Goal: Register for event/course

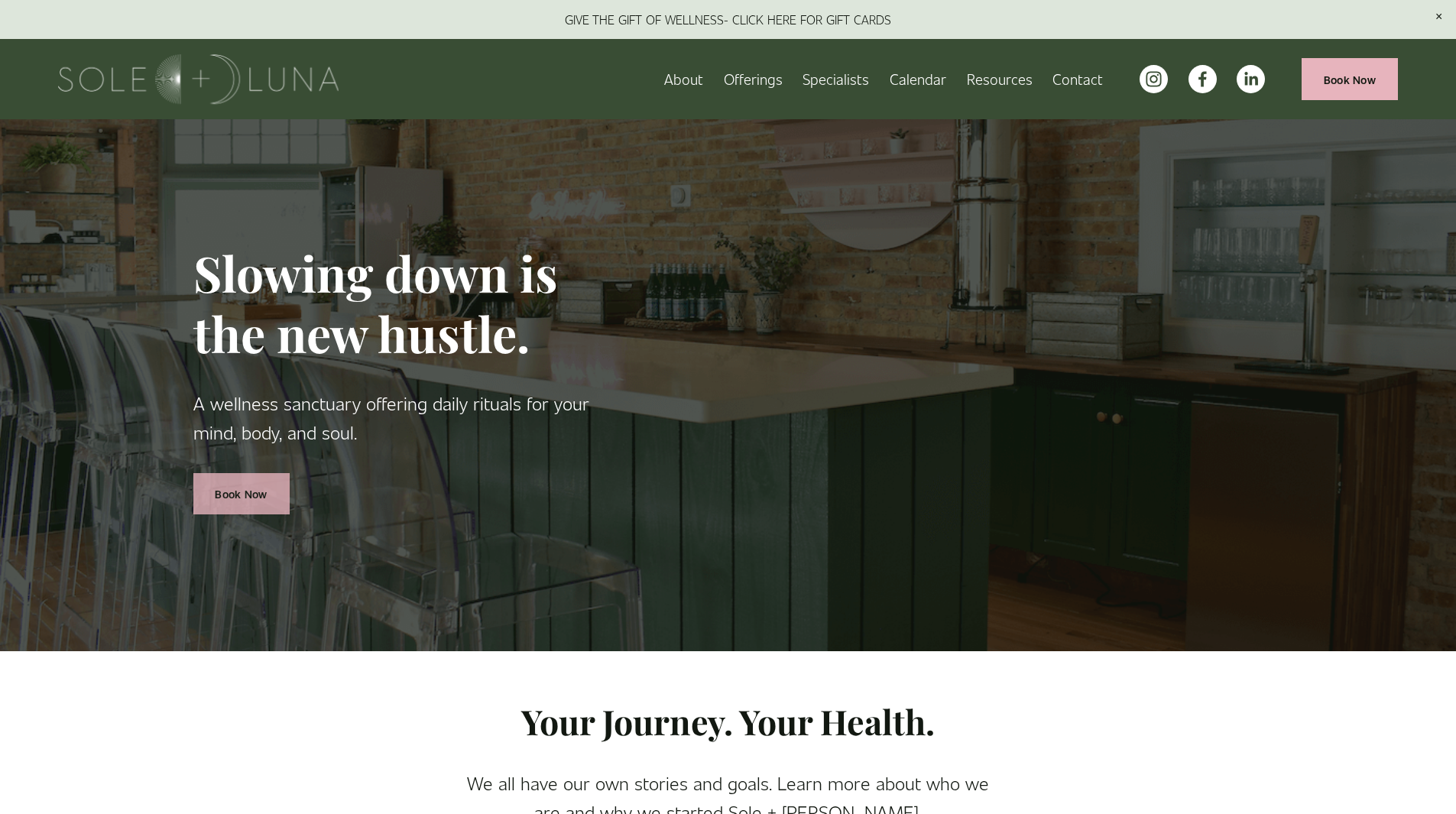
click at [248, 487] on link "Book Now" at bounding box center [241, 494] width 97 height 42
click at [0, 0] on span "Rituals" at bounding box center [0, 0] width 0 height 0
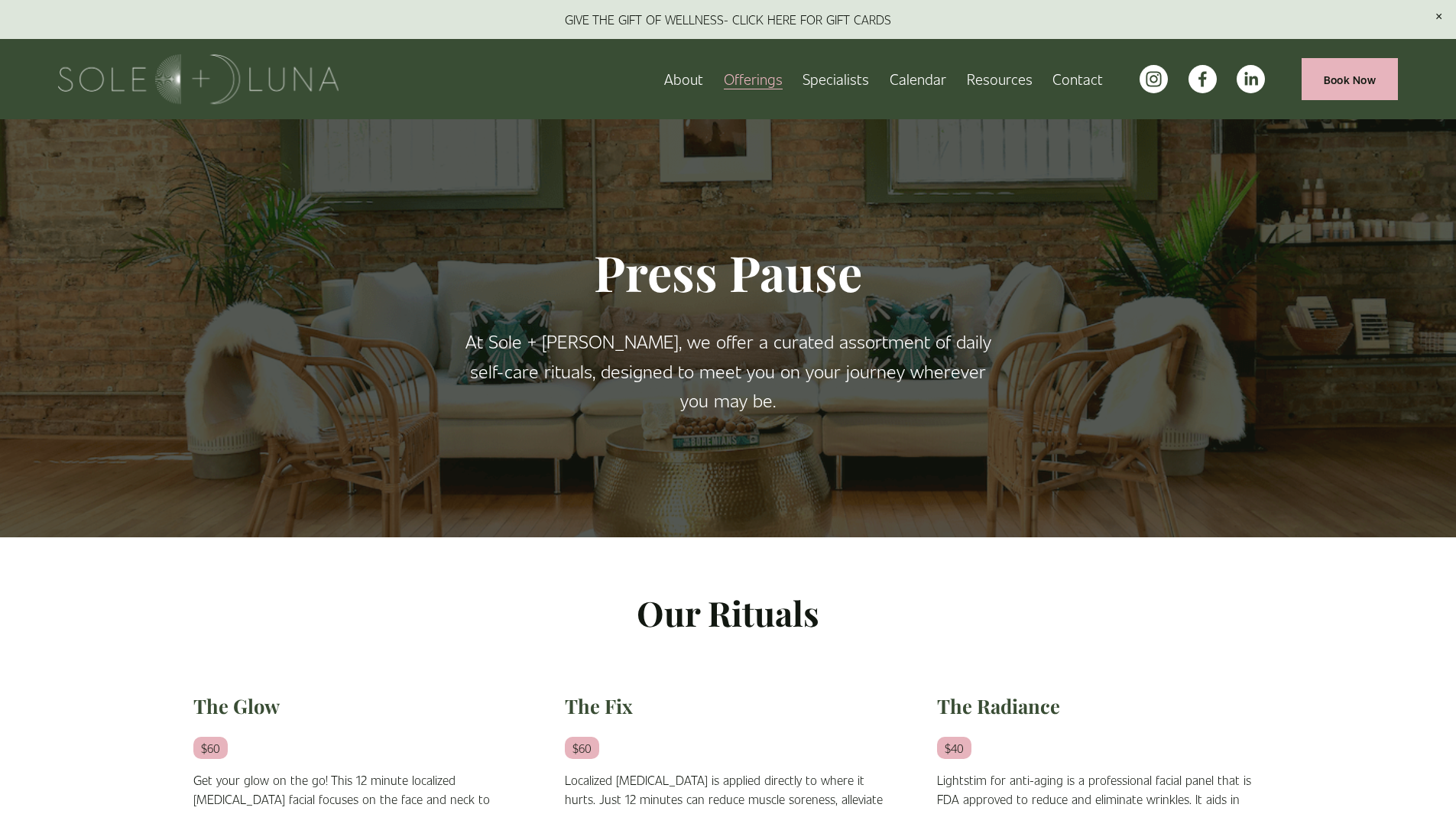
click at [834, 78] on link "Specialists" at bounding box center [835, 79] width 67 height 27
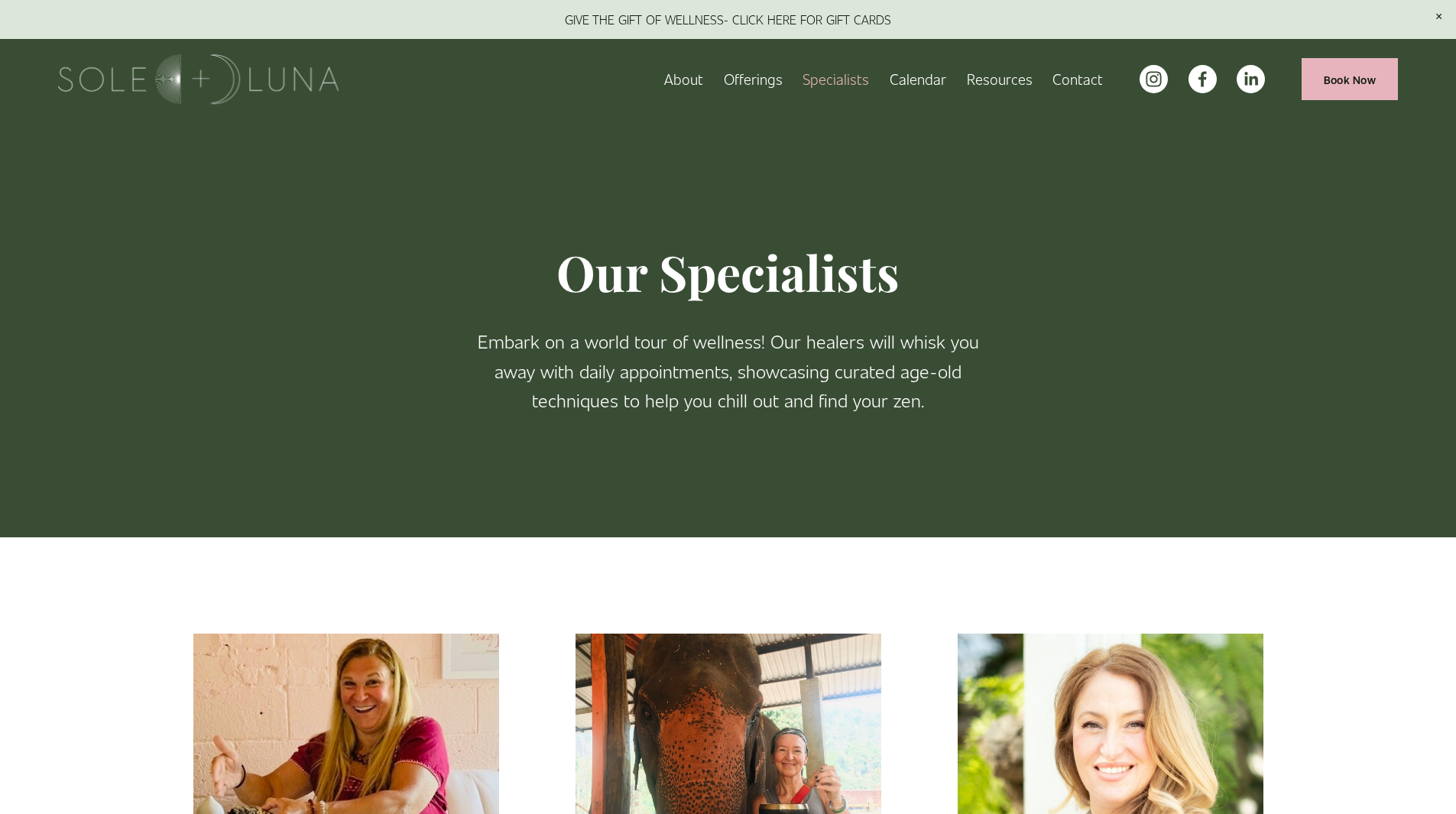
click at [0, 0] on span "Wellness Experiences" at bounding box center [0, 0] width 0 height 0
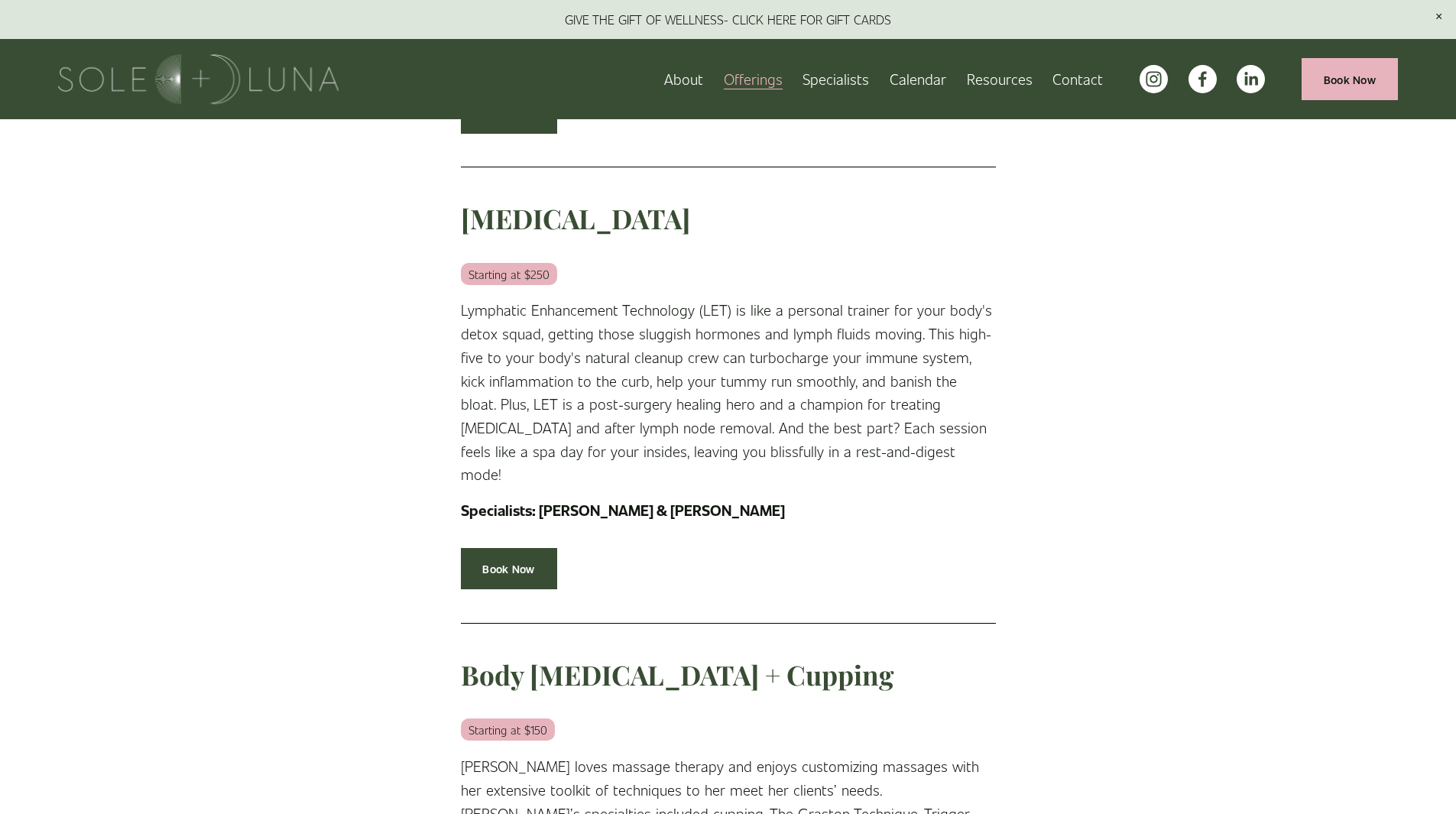
scroll to position [1298, 0]
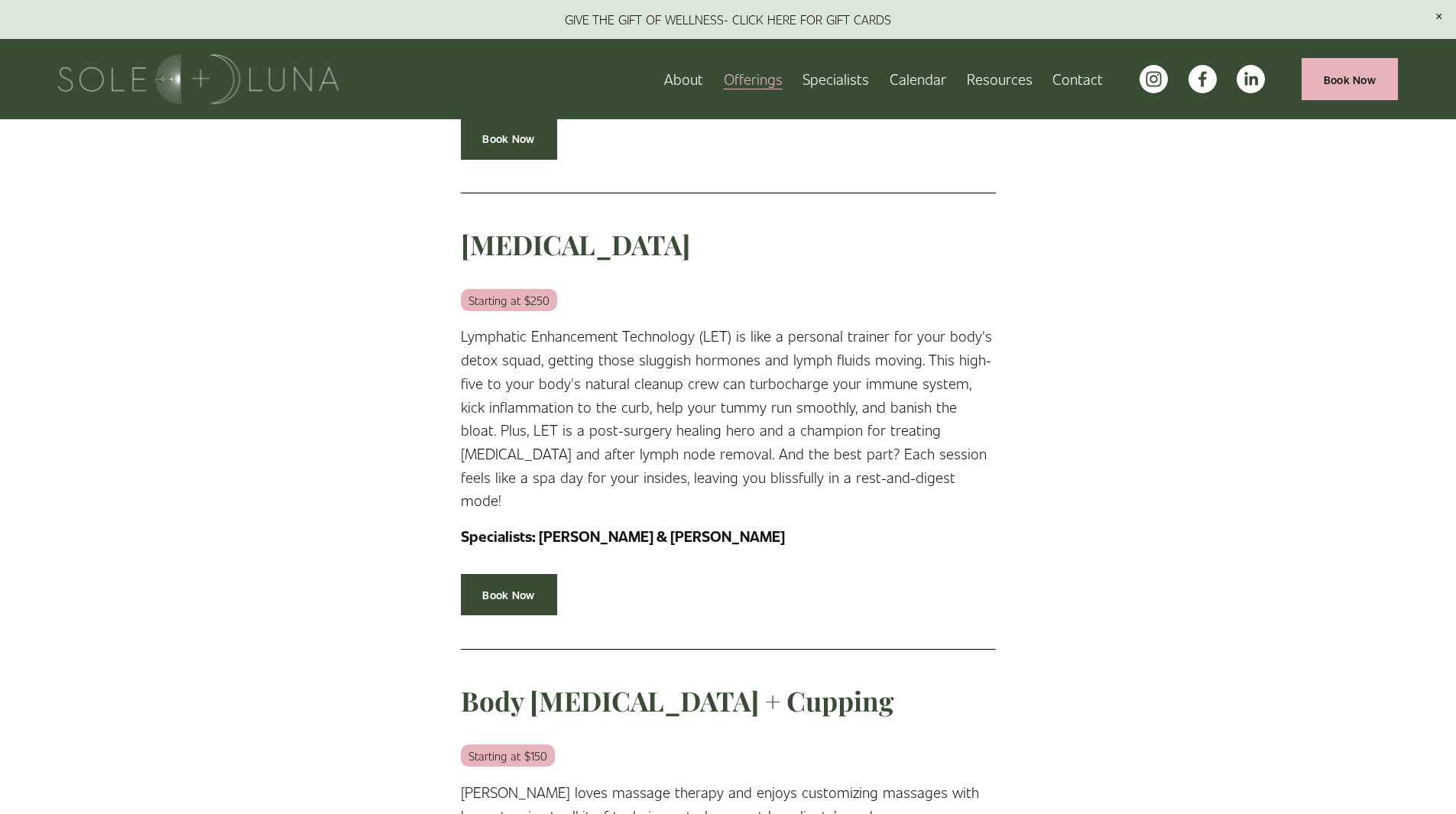
click at [905, 73] on link "Calendar" at bounding box center [917, 79] width 56 height 27
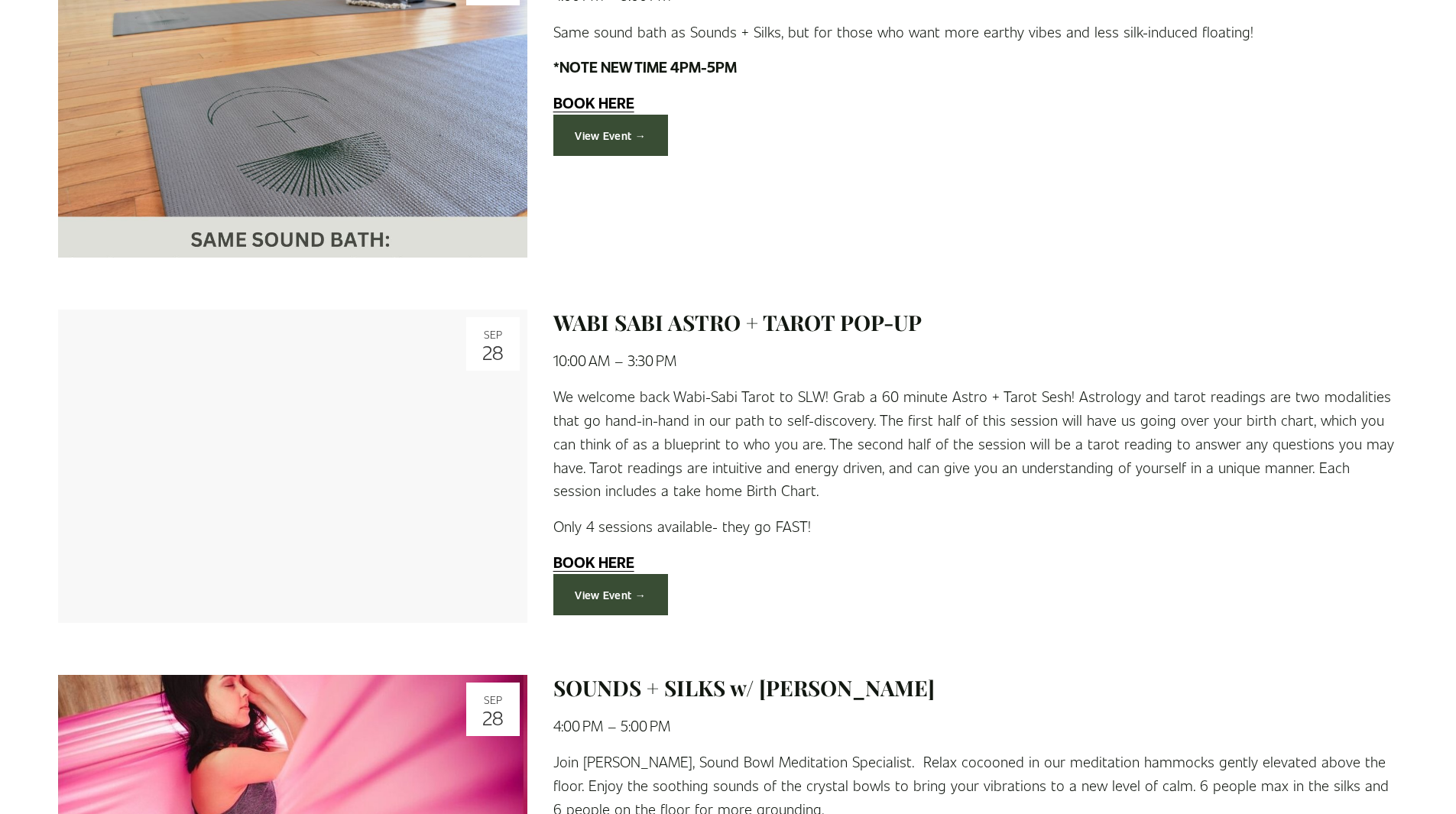
scroll to position [2903, 0]
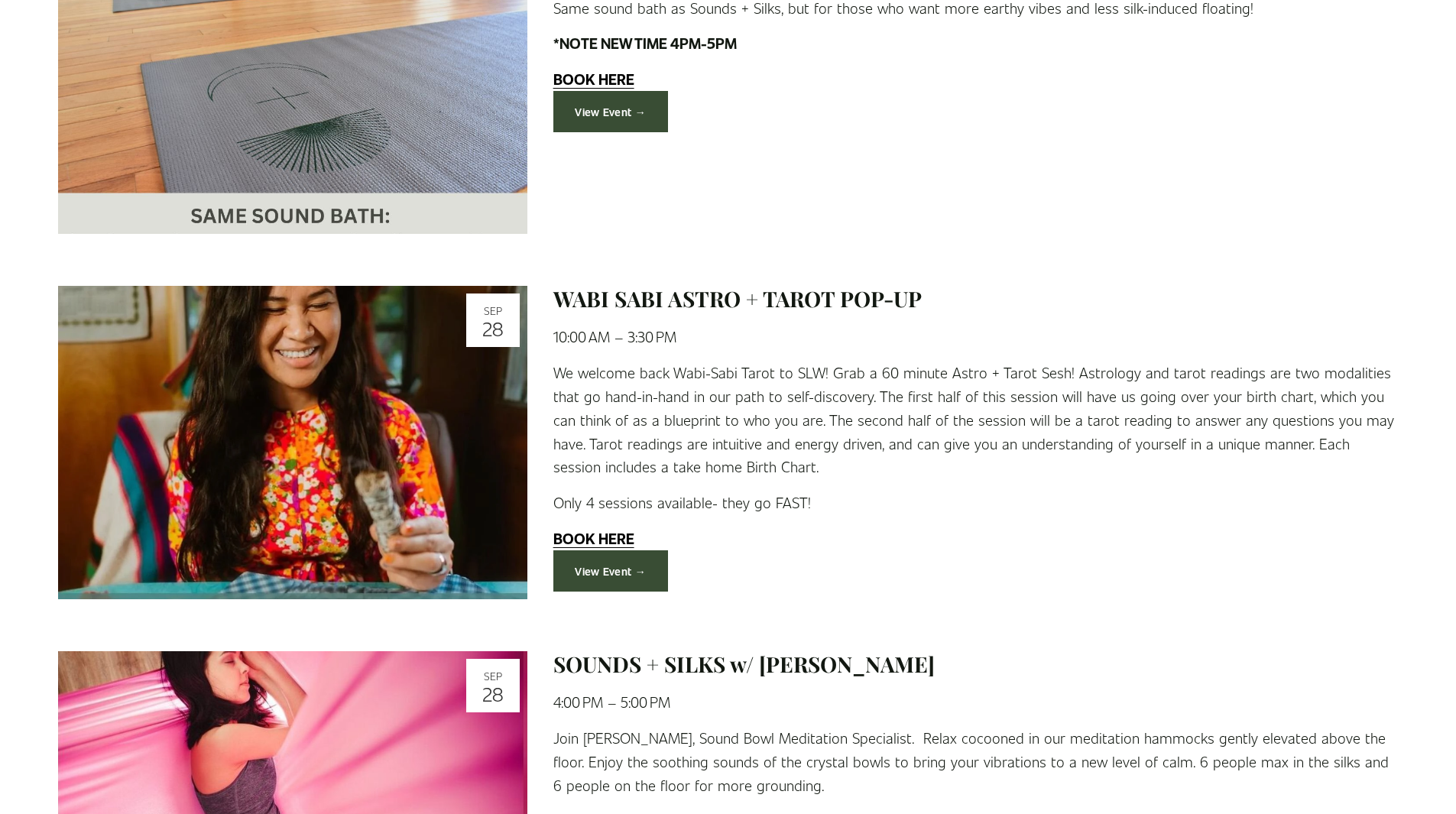
click at [619, 558] on link "View Event →" at bounding box center [610, 570] width 115 height 42
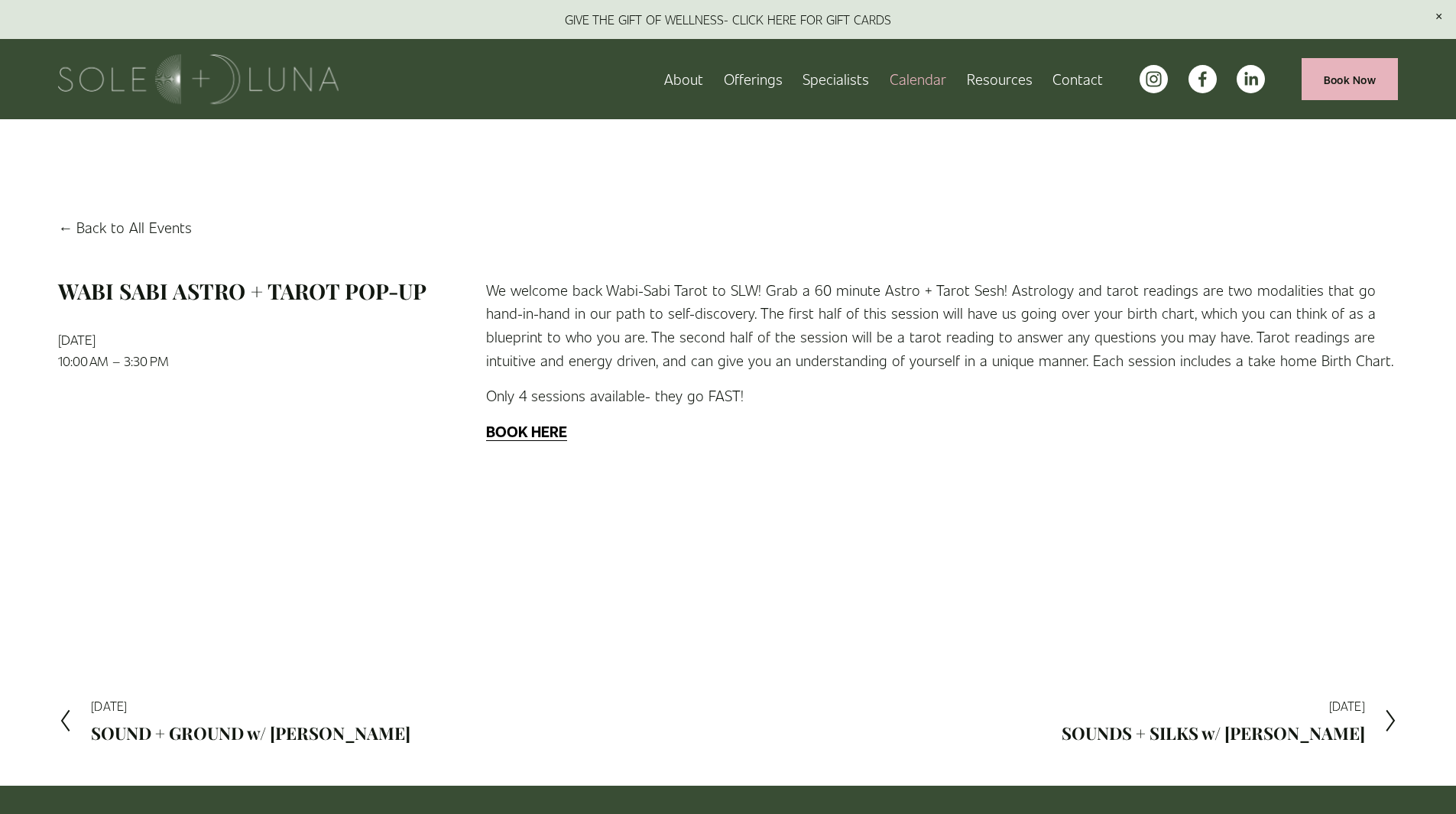
click at [552, 427] on strong "BOOK HERE" at bounding box center [527, 430] width 81 height 20
click at [93, 225] on link "Back to All Events" at bounding box center [125, 227] width 134 height 23
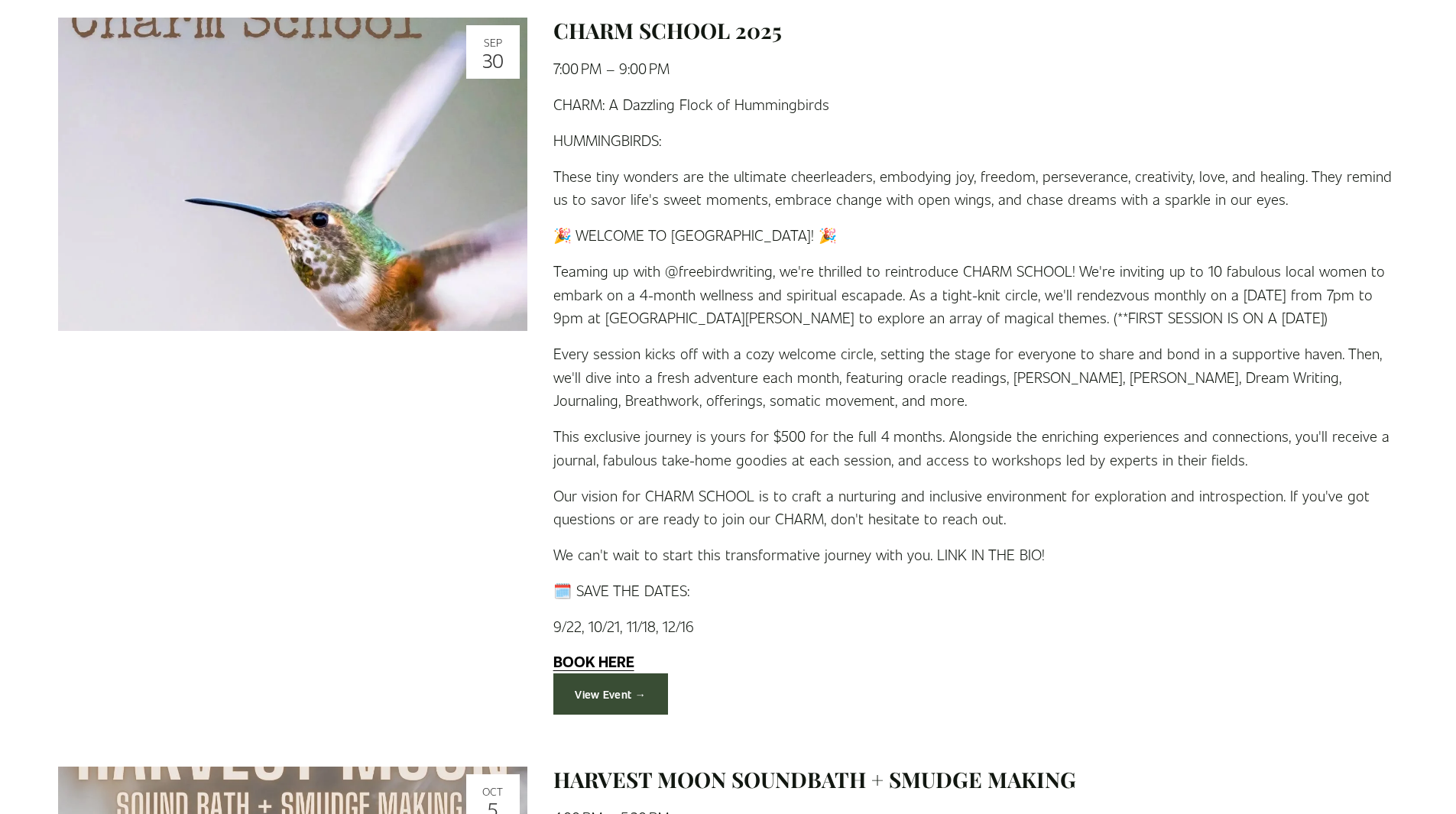
scroll to position [4419, 0]
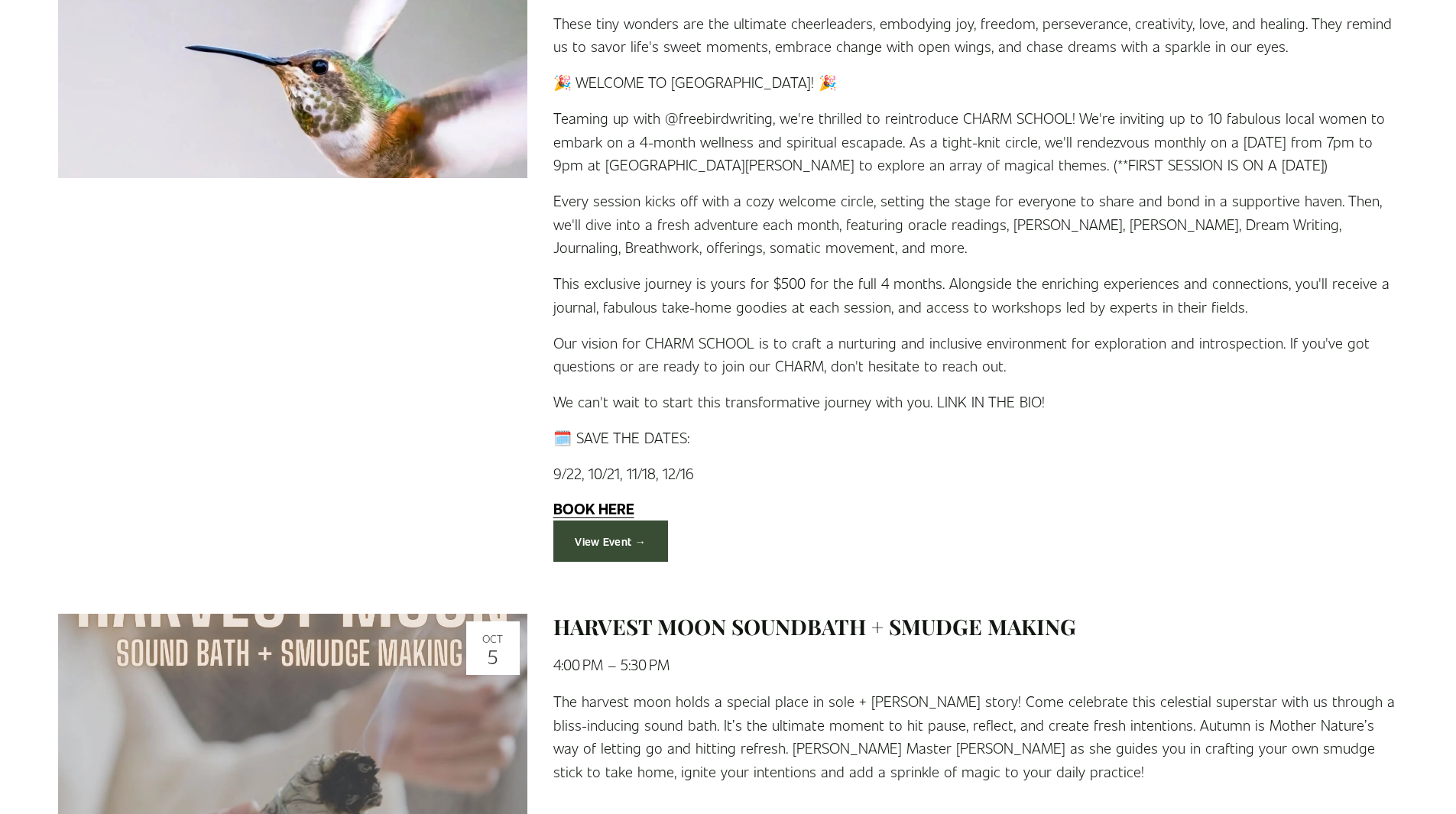
click at [607, 540] on link "View Event →" at bounding box center [610, 540] width 115 height 42
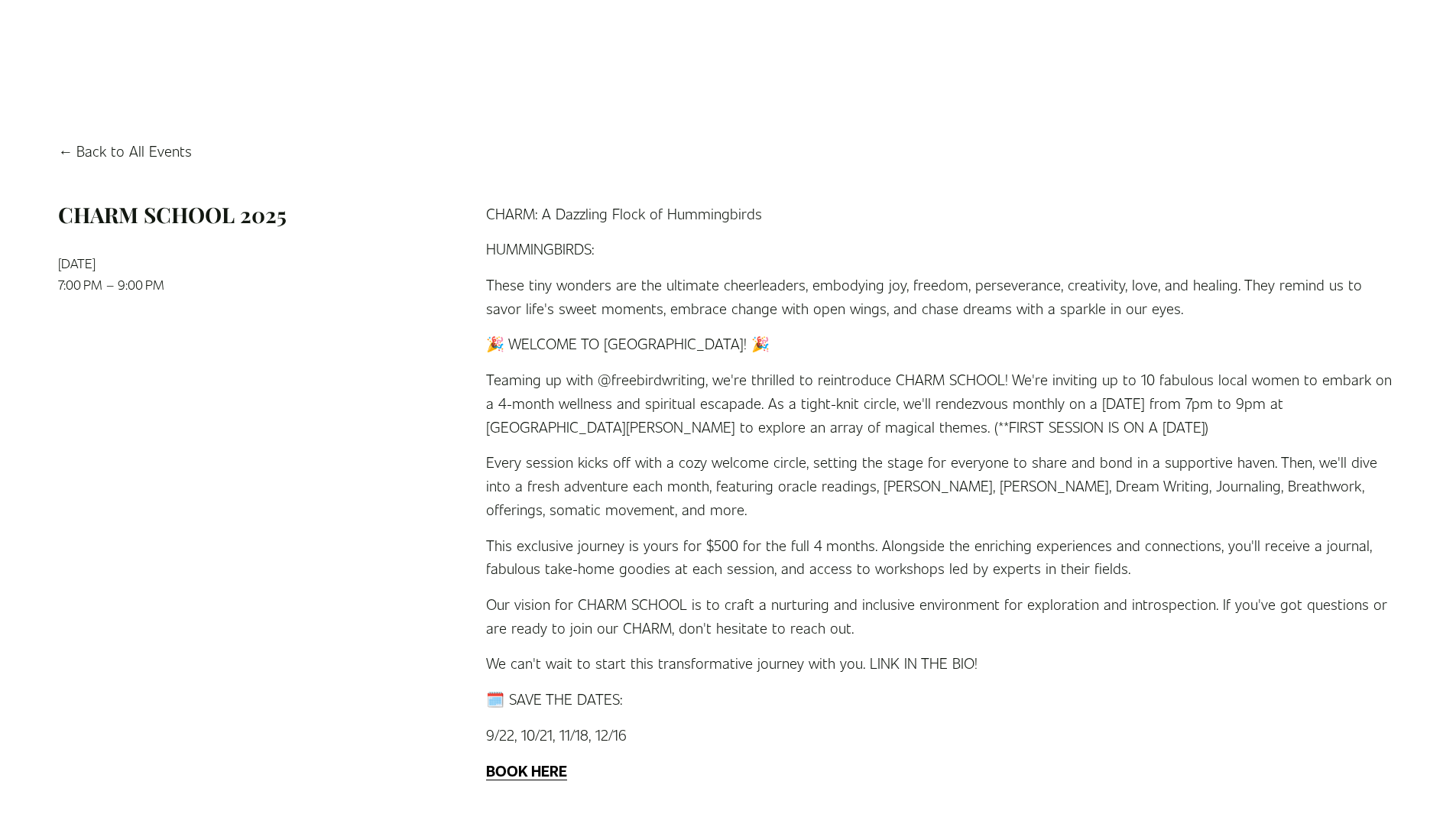
scroll to position [153, 0]
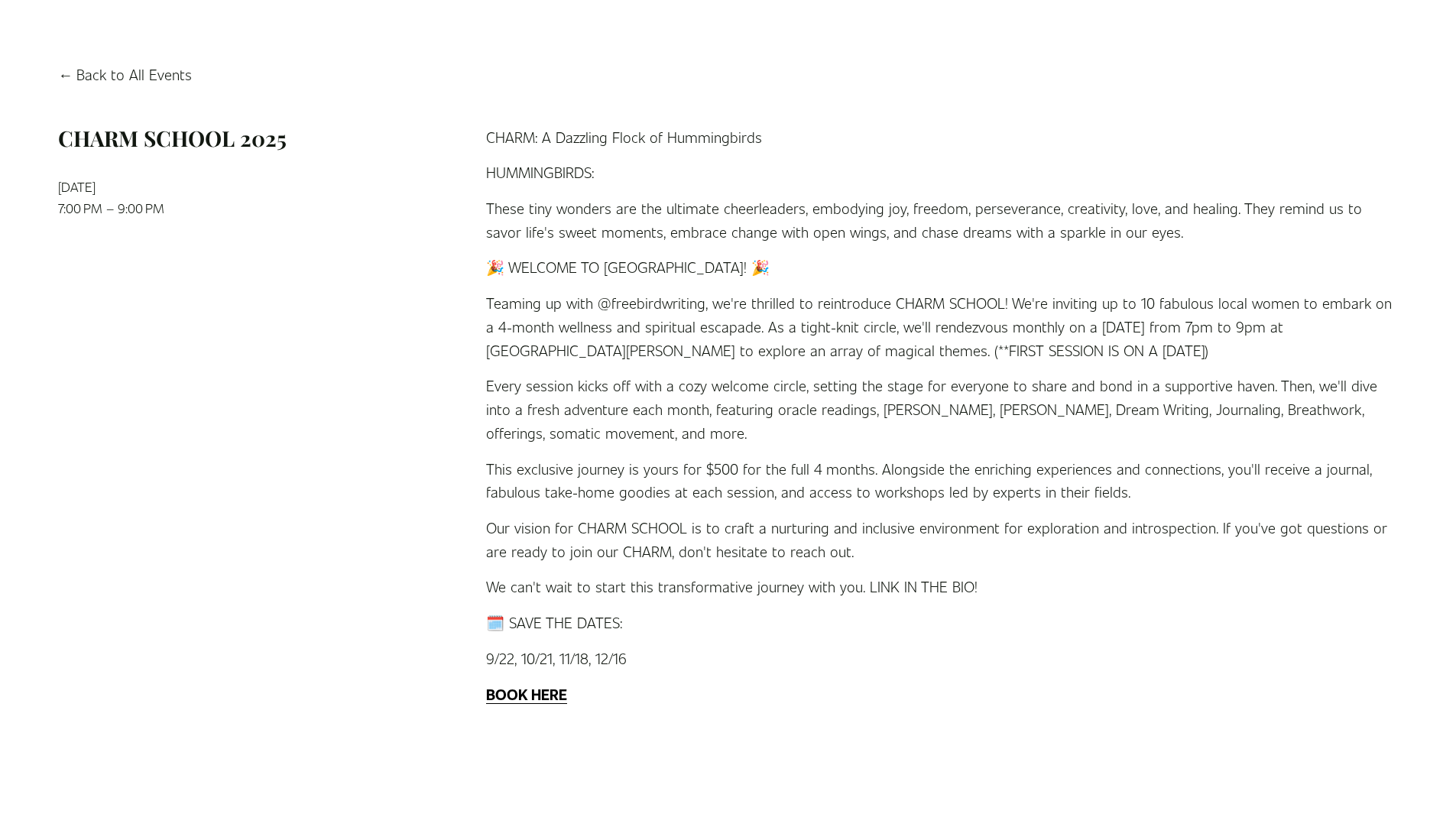
click at [89, 68] on link "Back to All Events" at bounding box center [125, 74] width 134 height 23
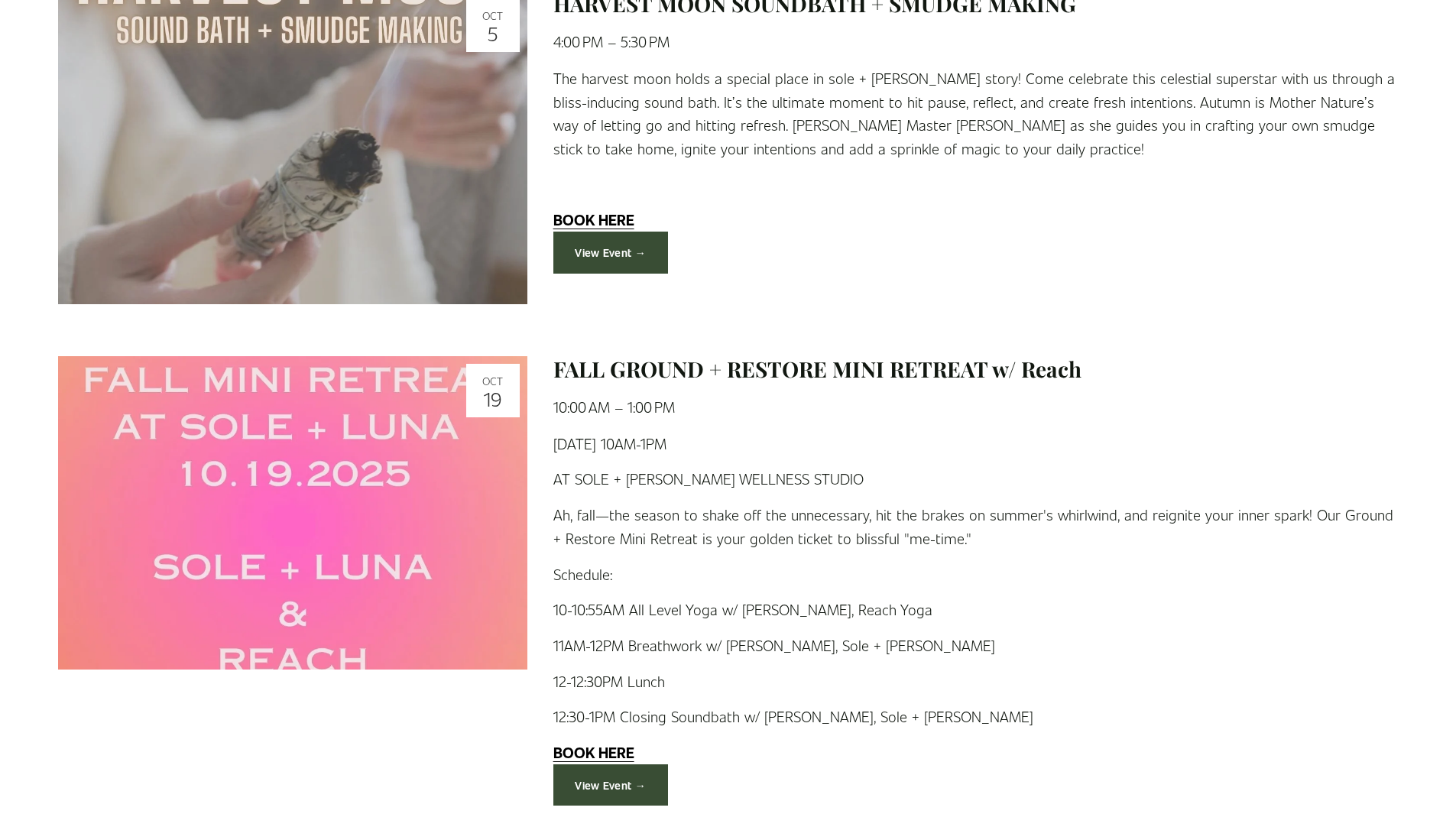
scroll to position [5118, 0]
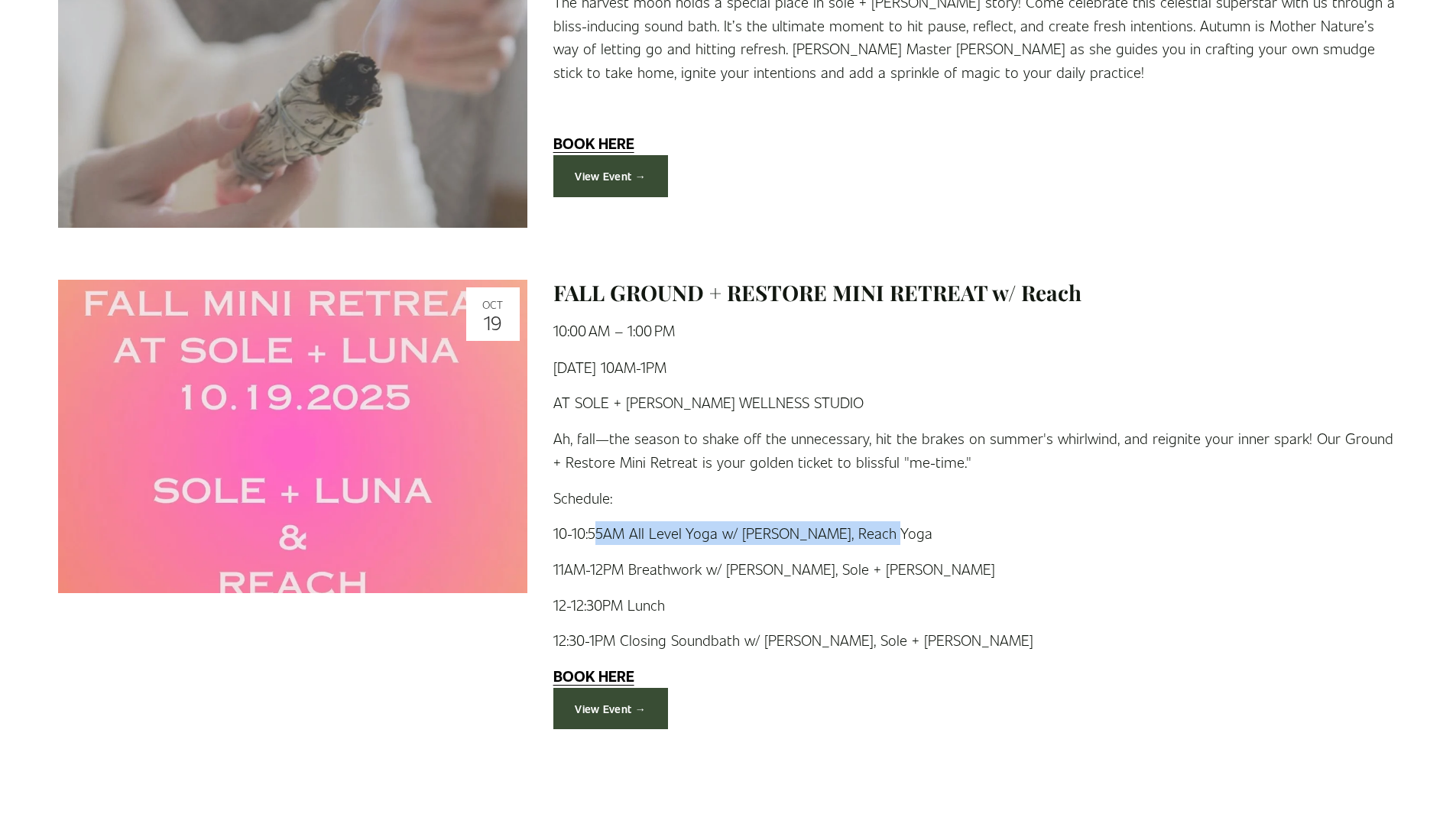
drag, startPoint x: 596, startPoint y: 527, endPoint x: 893, endPoint y: 530, distance: 297.0
click at [884, 532] on p "10-10:55AM All Level Yoga w/ [PERSON_NAME], Reach Yoga" at bounding box center [974, 532] width 844 height 23
click at [893, 530] on p "10-10:55AM All Level Yoga w/ [PERSON_NAME], Reach Yoga" at bounding box center [974, 532] width 844 height 23
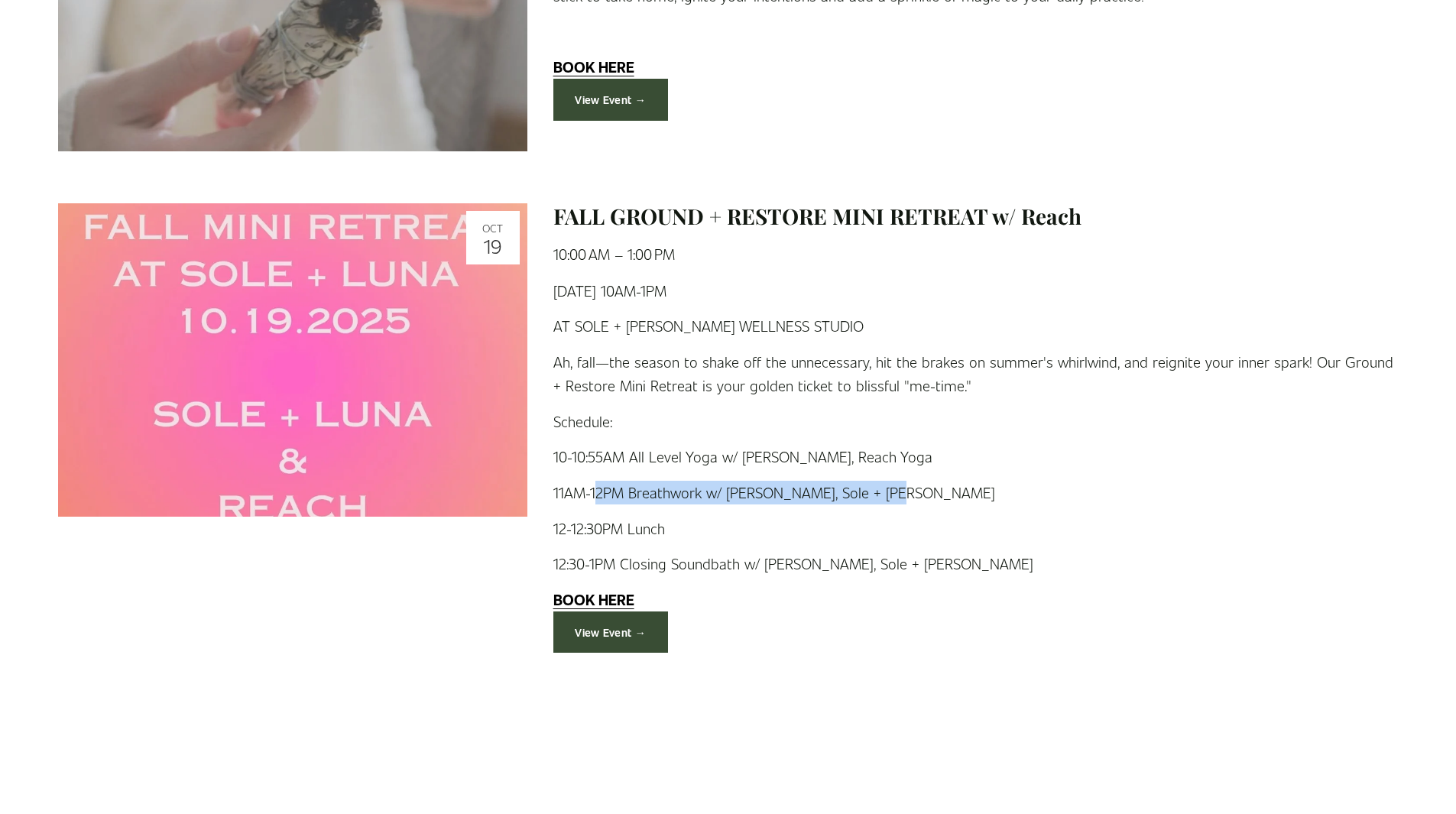
drag, startPoint x: 594, startPoint y: 485, endPoint x: 914, endPoint y: 492, distance: 320.1
click at [914, 492] on p "11AM-12PM Breathwork w/ Amy Laughlin, Sole + Luna" at bounding box center [974, 492] width 844 height 23
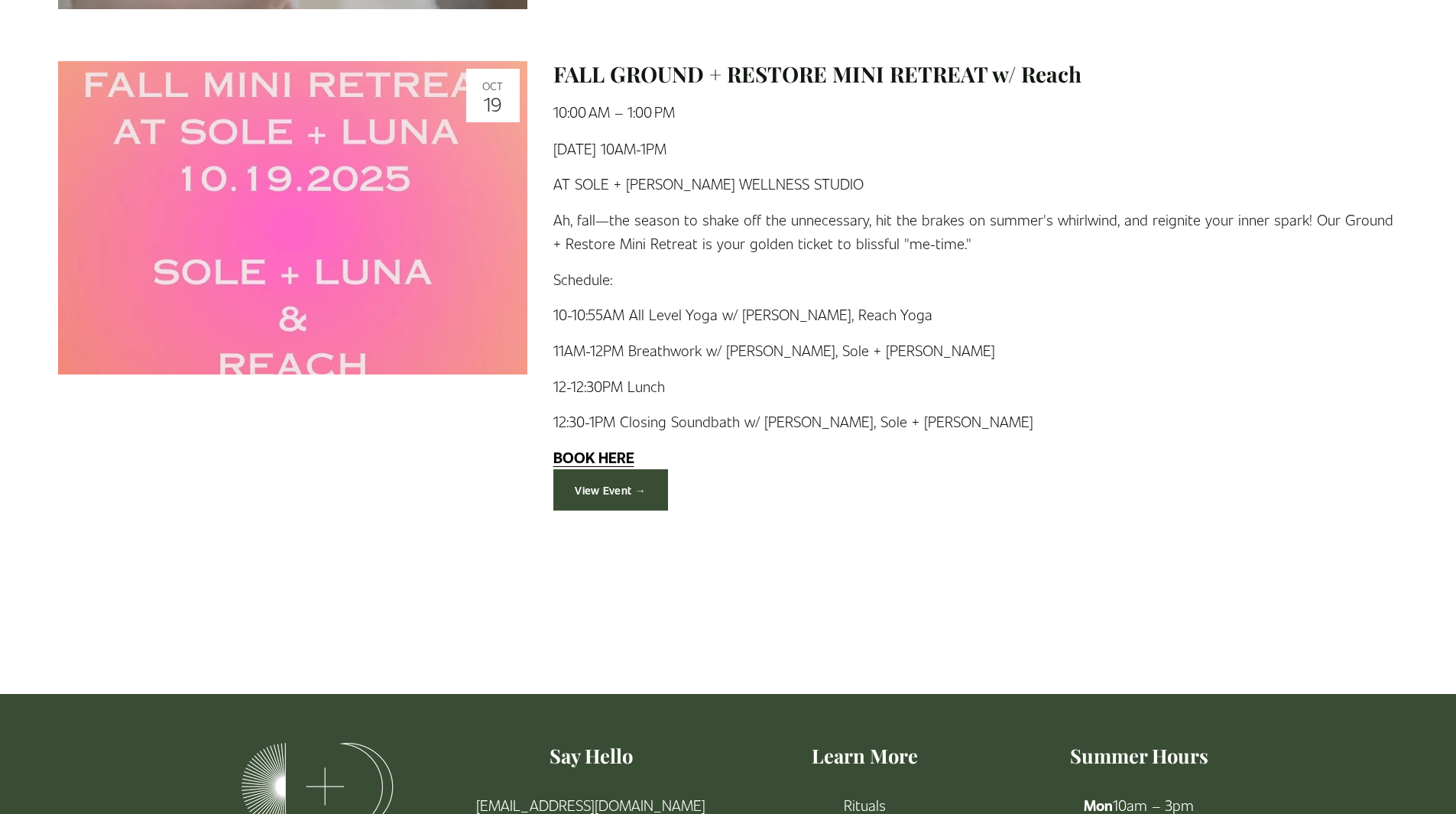
scroll to position [5272, 0]
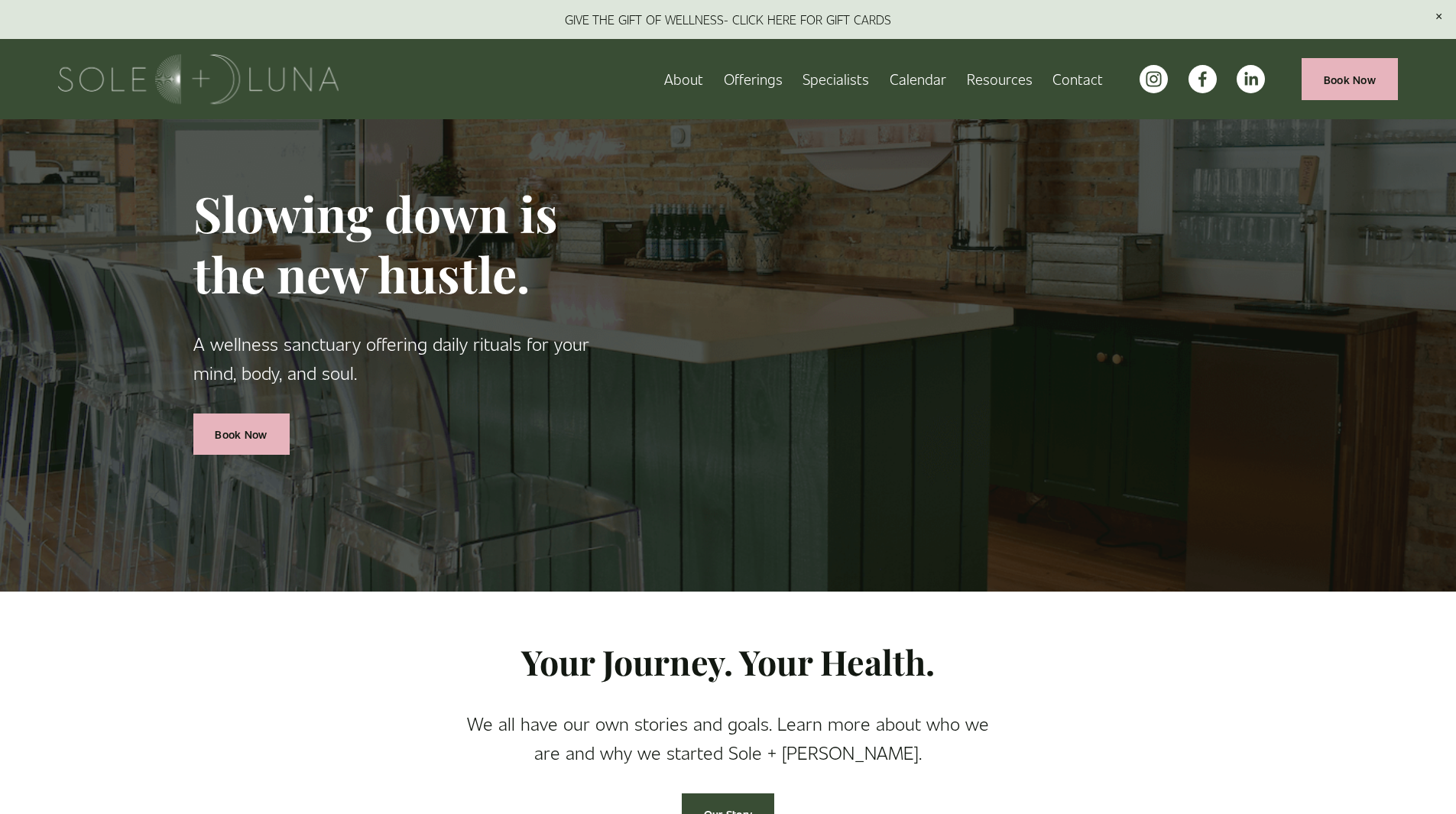
scroll to position [229, 0]
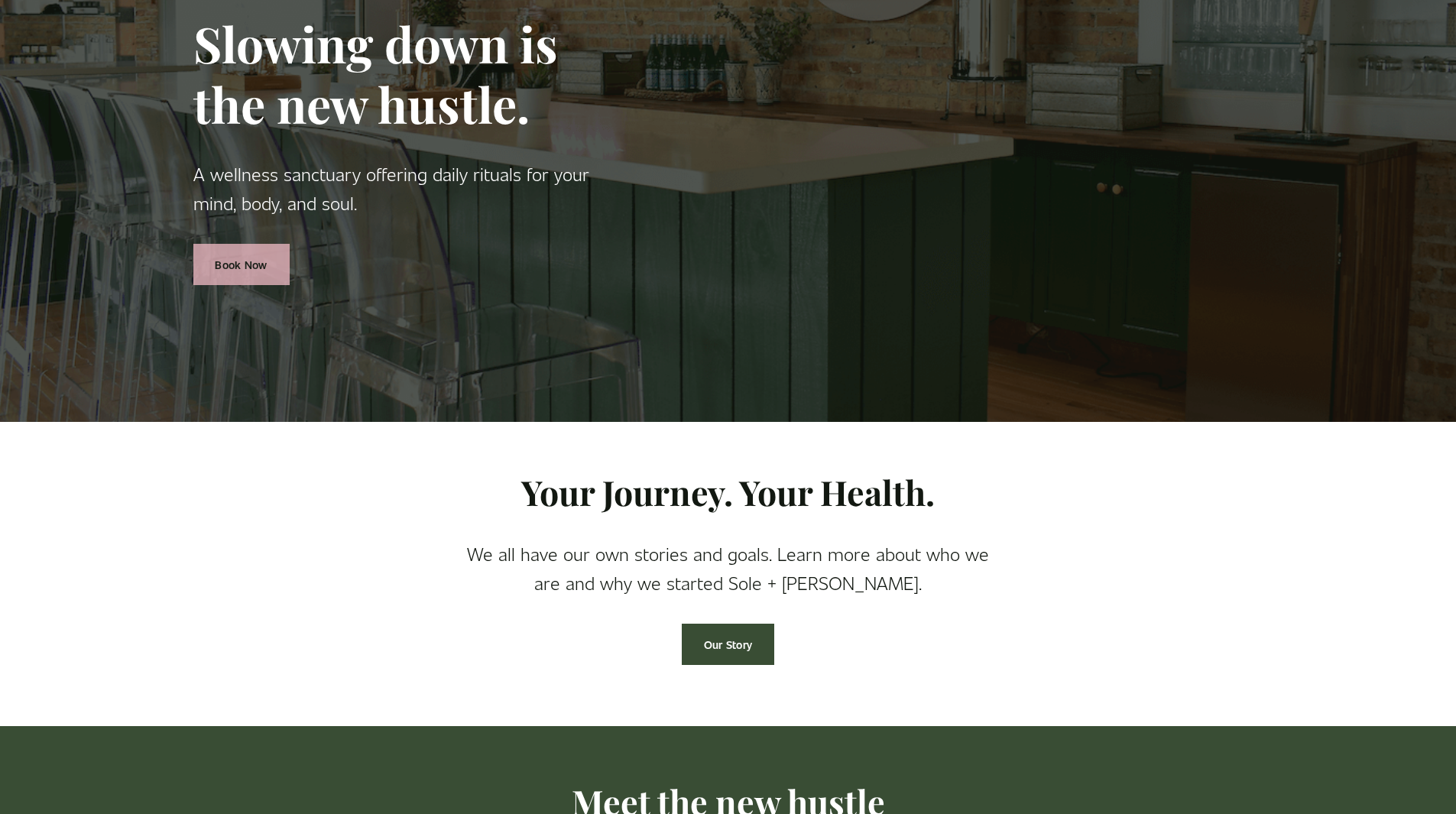
click at [256, 260] on link "Book Now" at bounding box center [241, 264] width 97 height 42
